Goal: Find contact information: Obtain details needed to contact an individual or organization

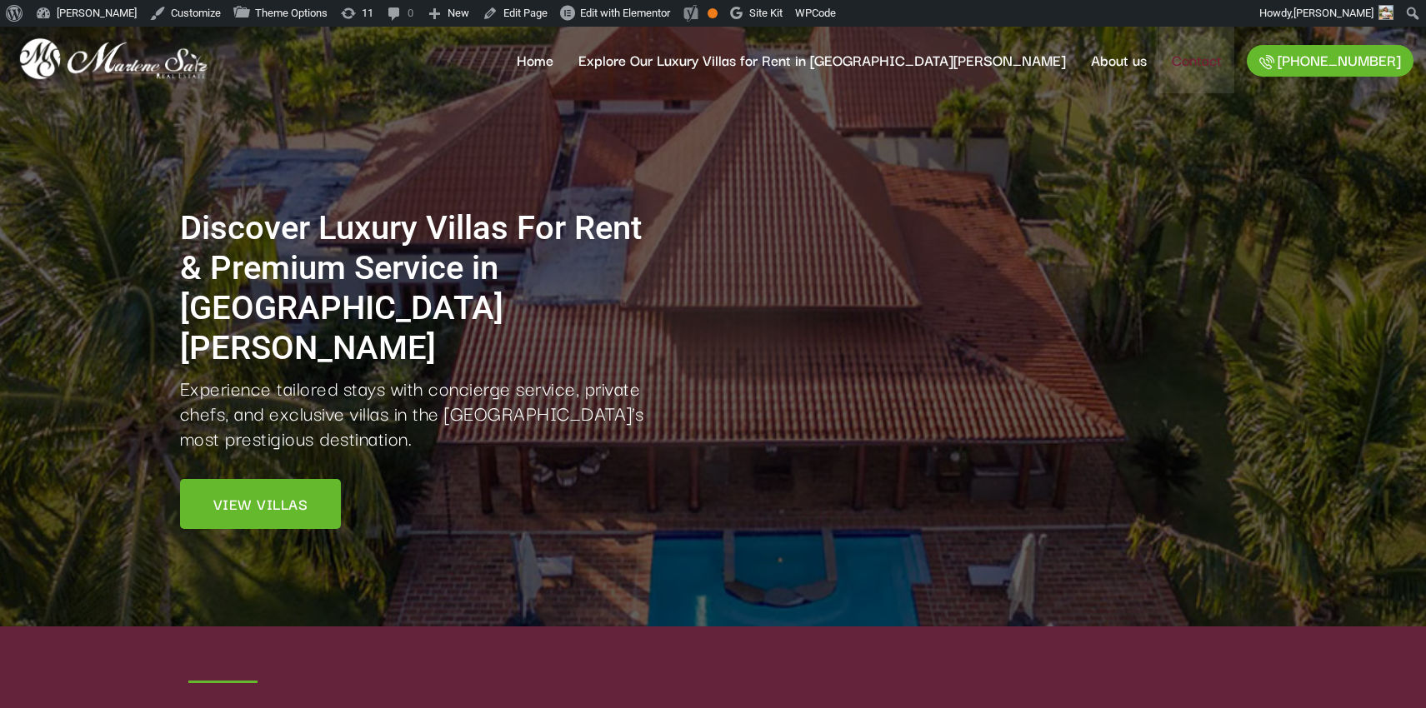
click at [1190, 58] on link "Contact" at bounding box center [1196, 60] width 75 height 67
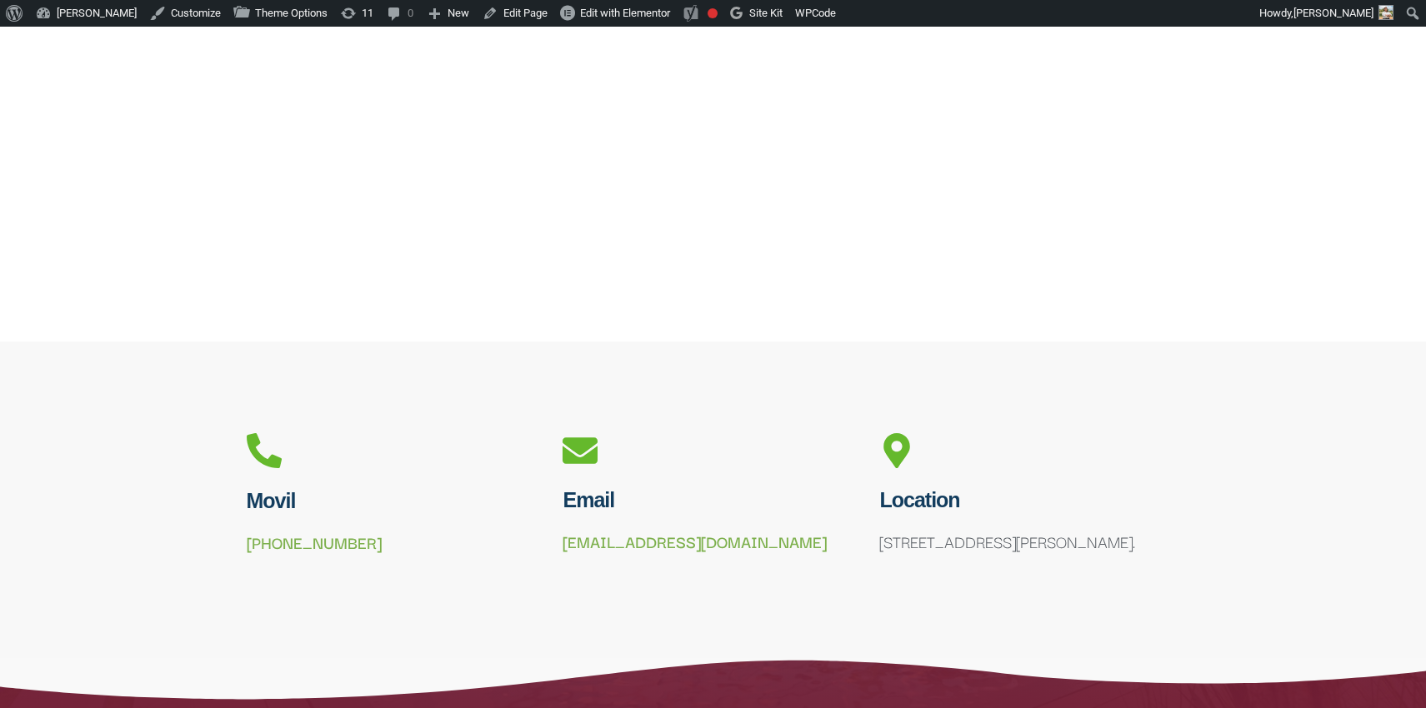
scroll to position [1027, 0]
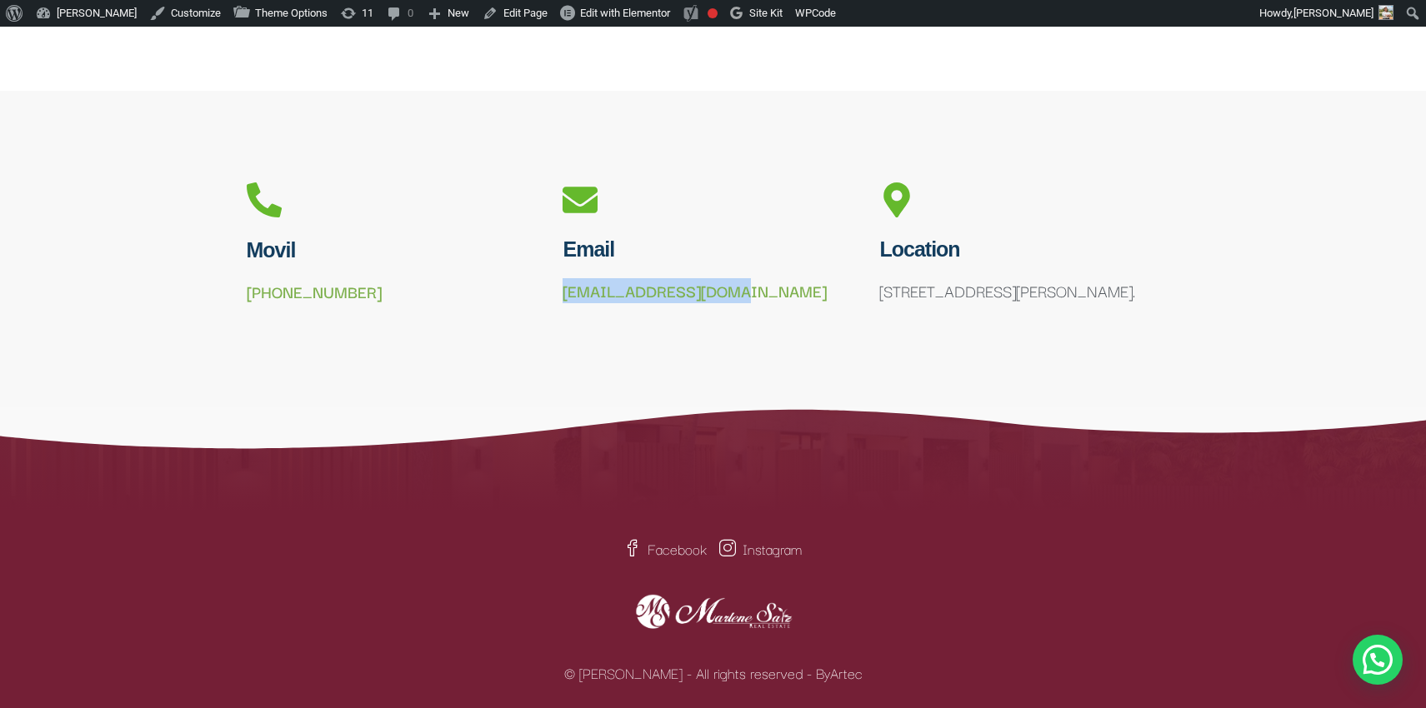
drag, startPoint x: 733, startPoint y: 292, endPoint x: 560, endPoint y: 297, distance: 173.4
click at [560, 297] on div "Email info@marlenesaiz.com" at bounding box center [712, 249] width 317 height 151
copy link "info@marlenesaiz.com"
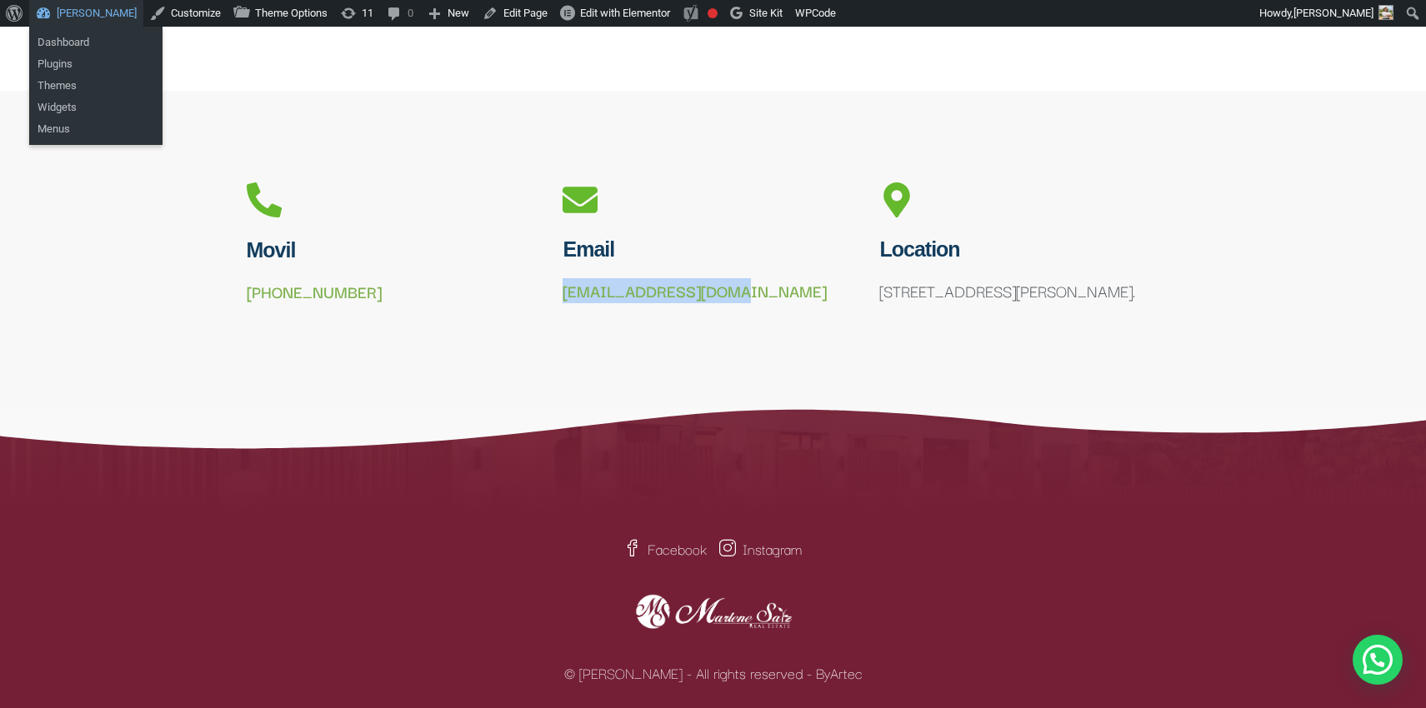
click at [72, 17] on link "[PERSON_NAME]" at bounding box center [86, 13] width 114 height 27
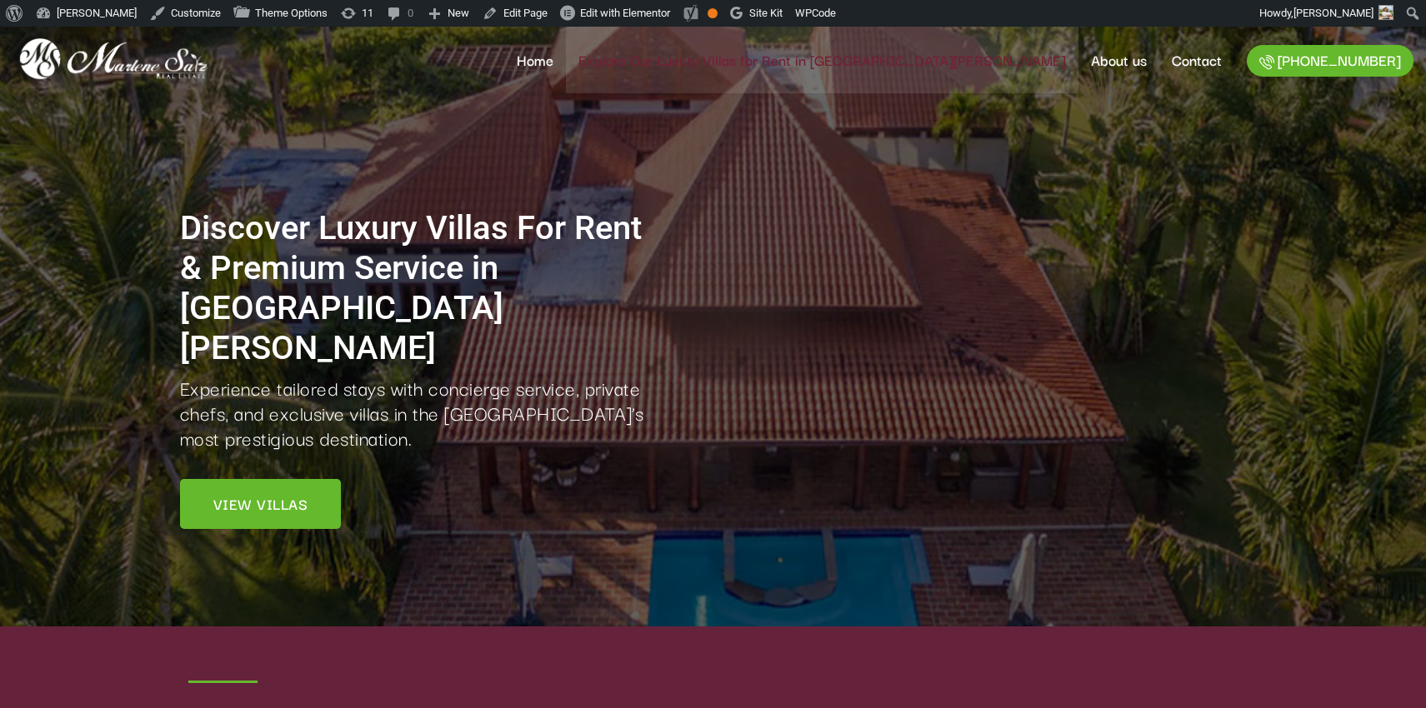
click at [807, 54] on link "Explore Our Luxury Villas for Rent in [GEOGRAPHIC_DATA][PERSON_NAME]" at bounding box center [822, 60] width 512 height 67
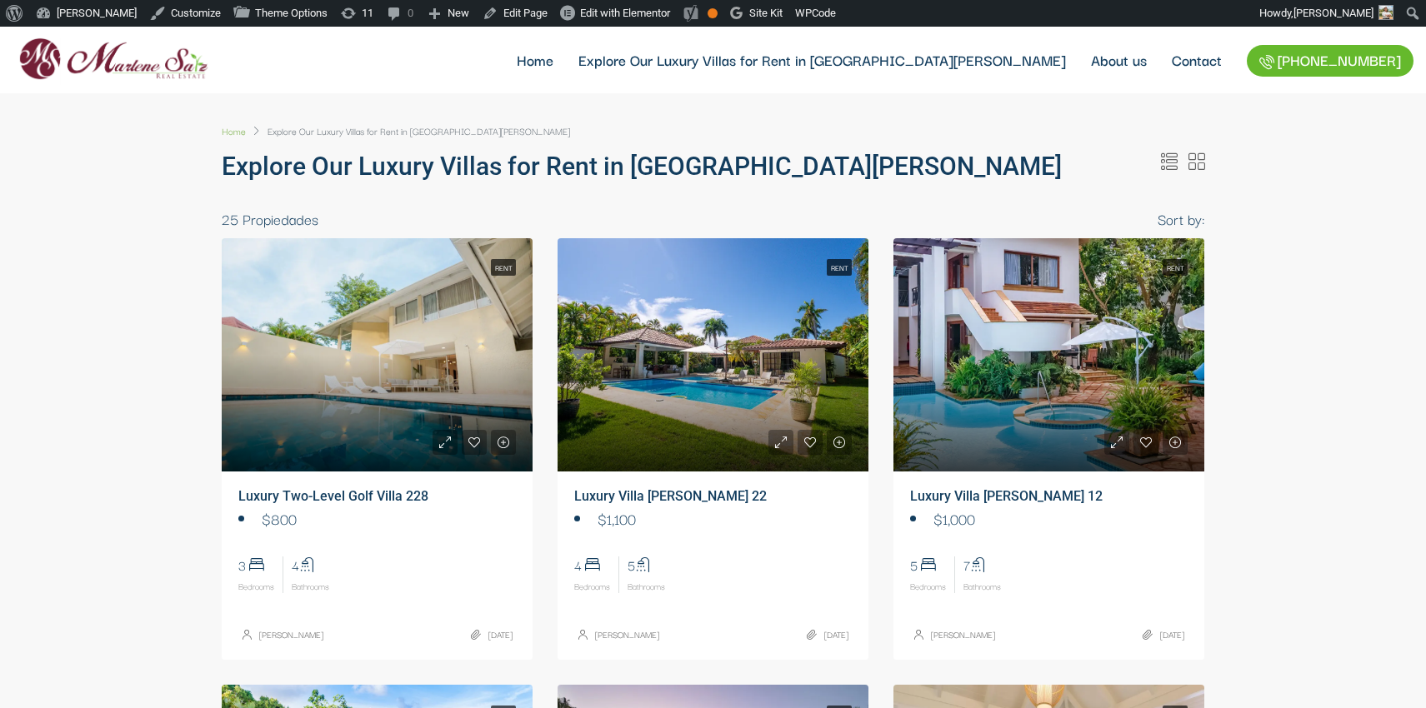
select select
